Goal: Check status: Check status

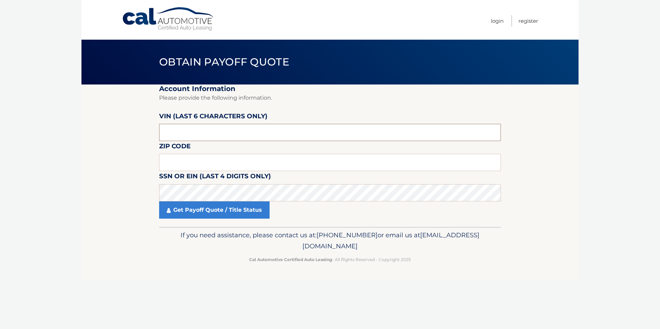
click at [190, 131] on input "text" at bounding box center [330, 132] width 342 height 17
type input "752069"
type input "19067"
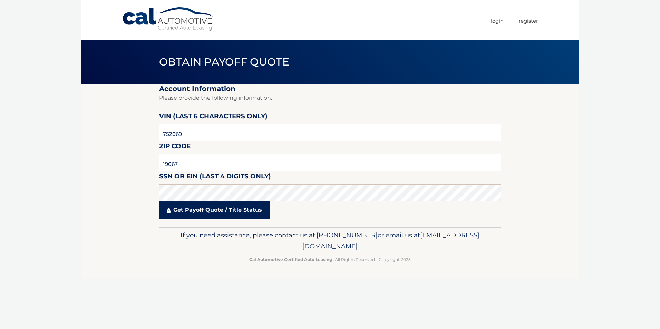
click at [195, 206] on link "Get Payoff Quote / Title Status" at bounding box center [214, 210] width 110 height 17
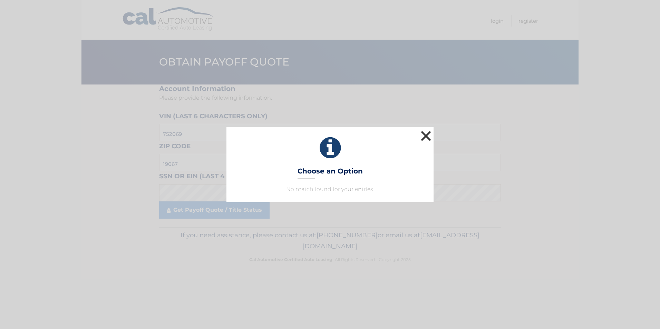
click at [425, 135] on button "×" at bounding box center [426, 136] width 14 height 14
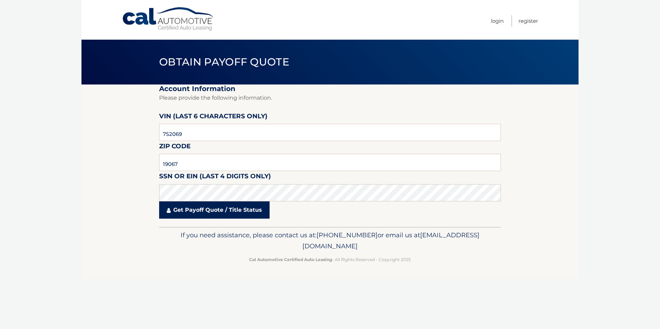
click at [193, 210] on link "Get Payoff Quote / Title Status" at bounding box center [214, 210] width 110 height 17
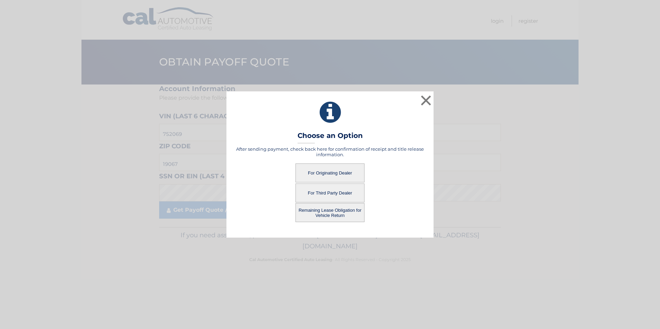
click at [327, 170] on button "For Originating Dealer" at bounding box center [329, 173] width 69 height 19
click at [320, 173] on button "For Originating Dealer" at bounding box center [329, 173] width 69 height 19
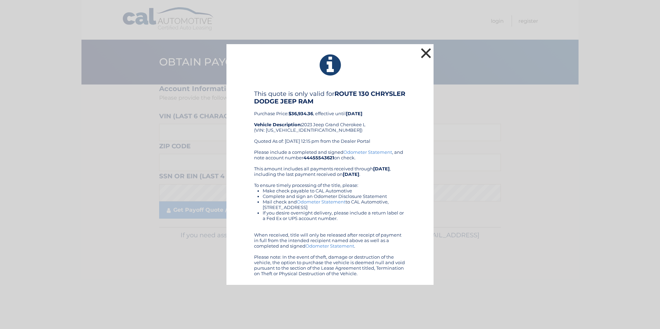
click at [423, 52] on button "×" at bounding box center [426, 53] width 14 height 14
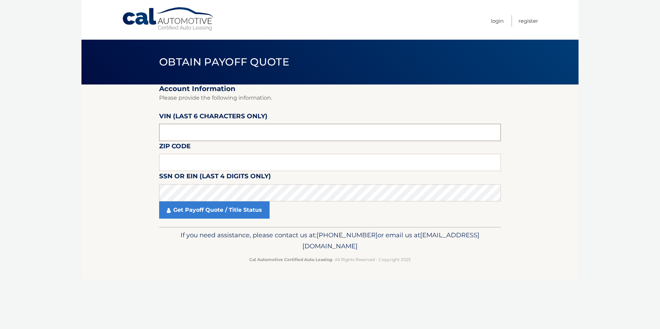
click at [233, 134] on input "text" at bounding box center [330, 132] width 342 height 17
click at [223, 161] on input "text" at bounding box center [330, 162] width 342 height 17
type input "19067"
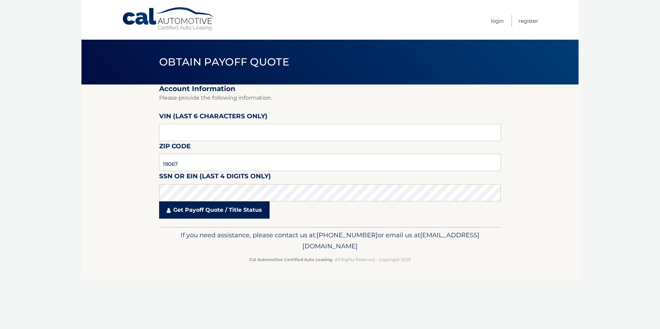
click at [167, 211] on icon at bounding box center [169, 211] width 4 height 6
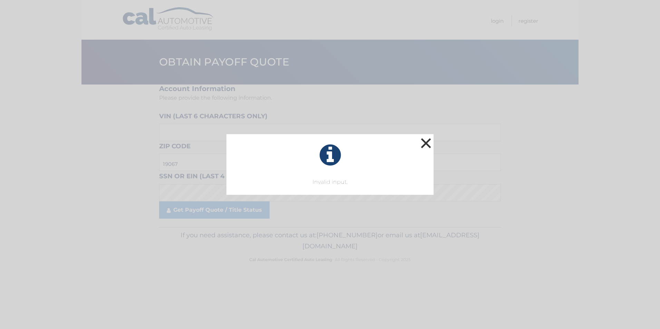
click at [429, 145] on button "×" at bounding box center [426, 143] width 14 height 14
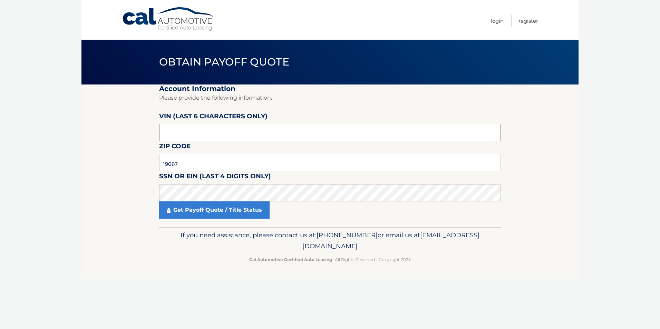
click at [213, 129] on input "text" at bounding box center [330, 132] width 342 height 17
type input "752069"
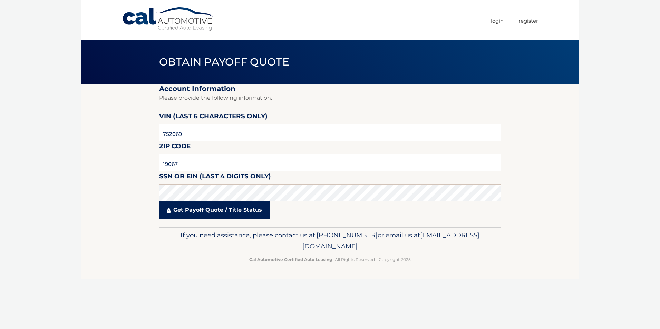
click at [206, 218] on link "Get Payoff Quote / Title Status" at bounding box center [214, 210] width 110 height 17
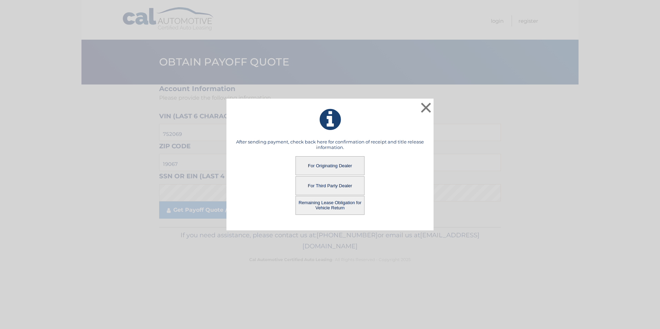
click at [315, 206] on button "Remaining Lease Obligation for Vehicle Return" at bounding box center [329, 205] width 69 height 19
click at [334, 203] on button "Remaining Lease Obligation for Vehicle Return" at bounding box center [329, 205] width 69 height 19
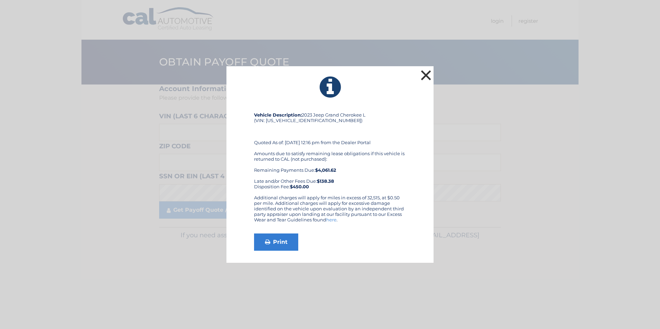
click at [427, 68] on button "×" at bounding box center [426, 75] width 14 height 14
